Goal: Navigation & Orientation: Find specific page/section

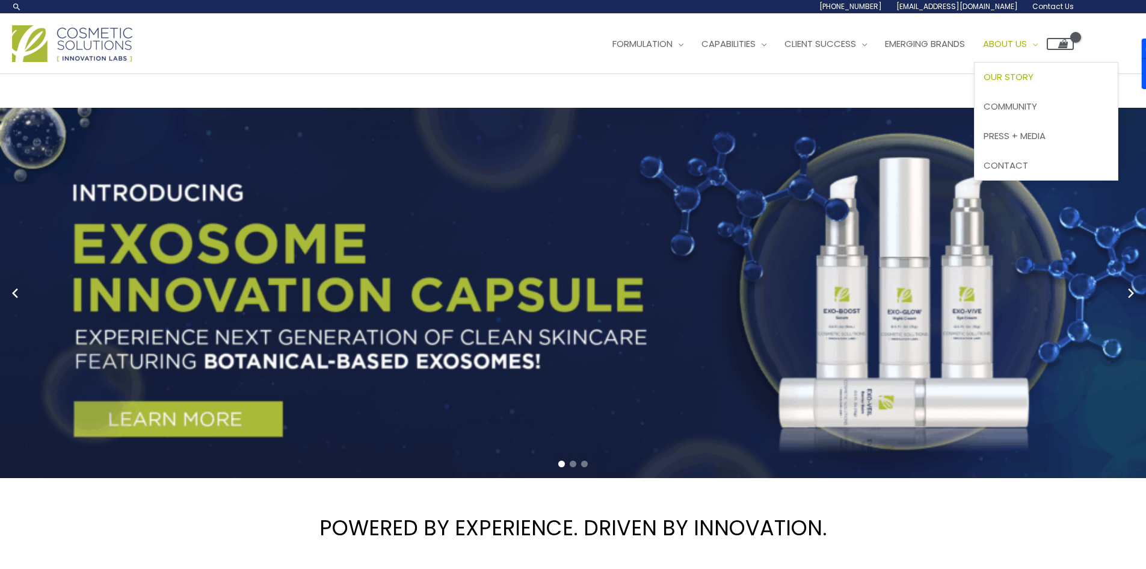
click at [984, 83] on span "Our Story" at bounding box center [1009, 76] width 50 height 13
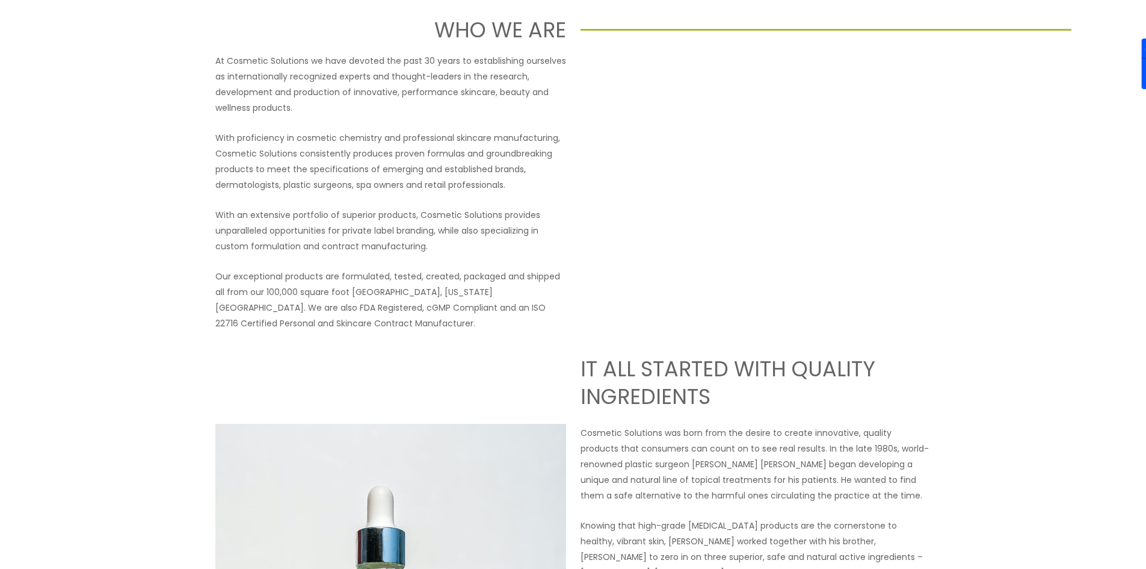
scroll to position [40, 0]
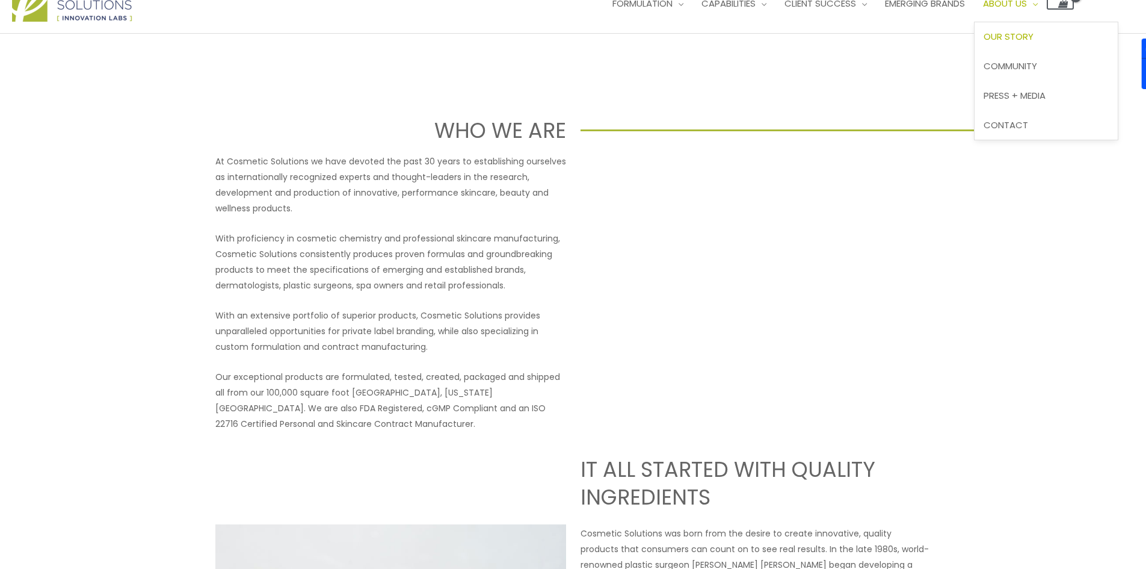
click at [974, 22] on link "About Us" at bounding box center [1010, 4] width 73 height 36
